Goal: Transaction & Acquisition: Book appointment/travel/reservation

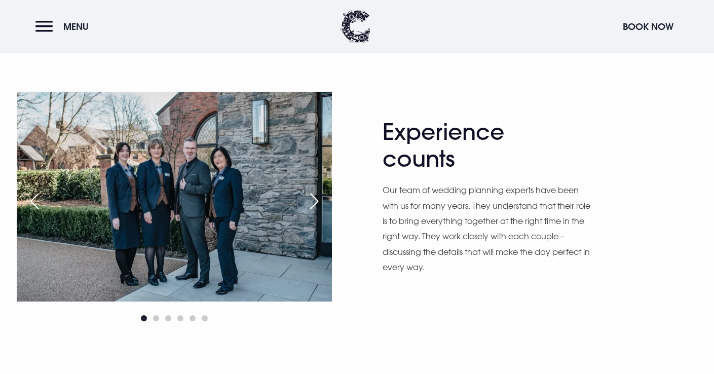
scroll to position [563, 0]
click at [171, 47] on header "Menu Book Now" at bounding box center [357, 26] width 714 height 53
click at [616, 94] on div "Experience counts Our team of wedding planning experts have been with us for ma…" at bounding box center [357, 207] width 705 height 233
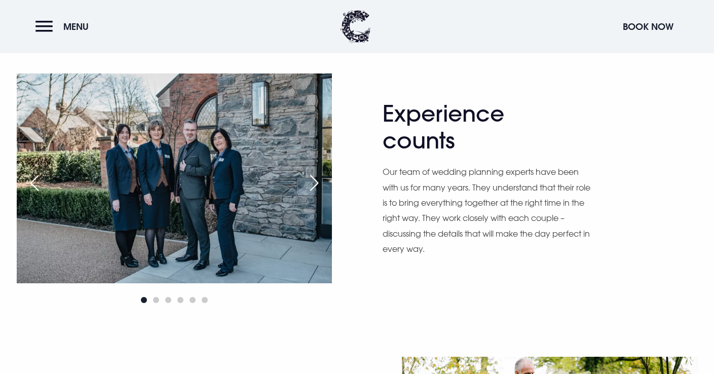
scroll to position [583, 0]
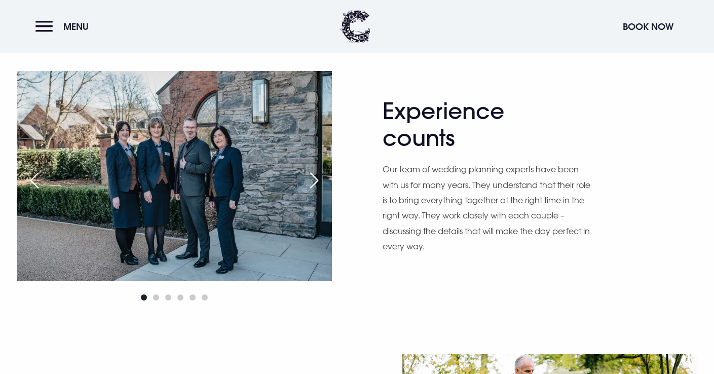
click at [608, 95] on div "Experience counts Our team of wedding planning experts have been with us for ma…" at bounding box center [357, 187] width 705 height 233
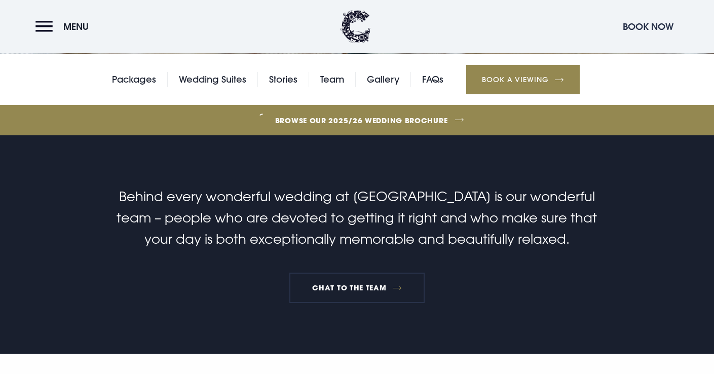
scroll to position [173, 0]
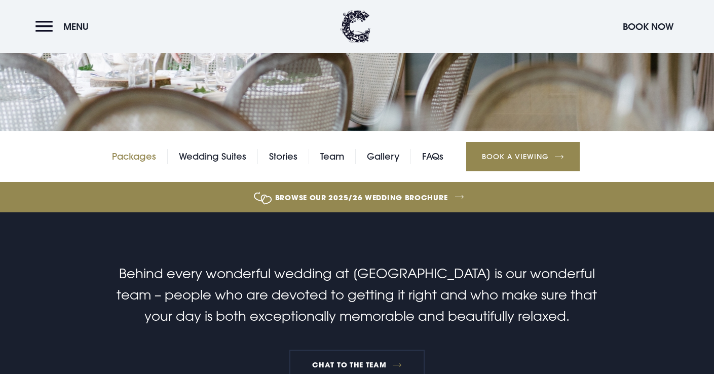
click at [150, 157] on link "Packages" at bounding box center [134, 156] width 44 height 15
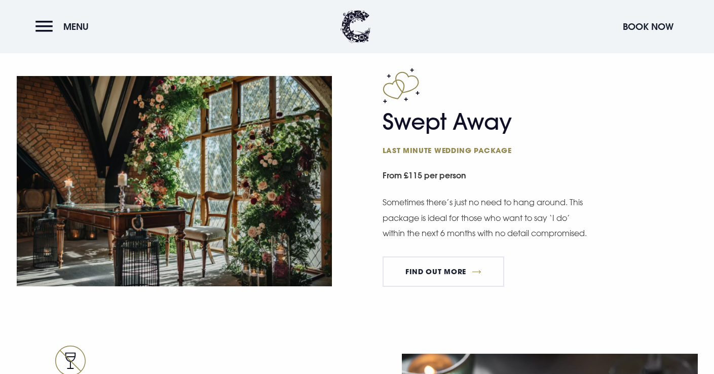
scroll to position [1461, 0]
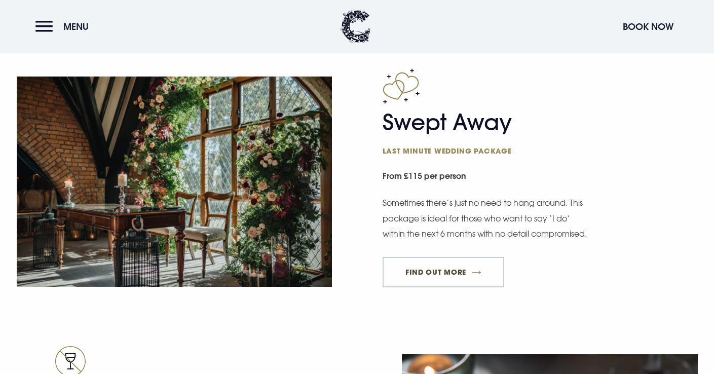
click at [450, 284] on link "FIND OUT MORE" at bounding box center [443, 272] width 122 height 30
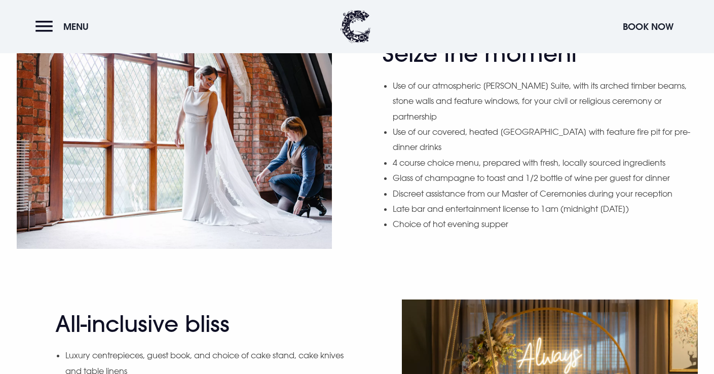
scroll to position [1139, 0]
